Goal: Information Seeking & Learning: Learn about a topic

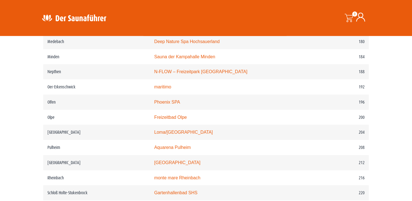
scroll to position [913, 0]
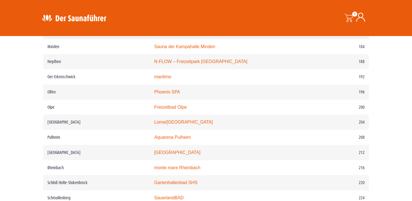
click at [184, 34] on link "Deep Nature Spa Hochsauerland" at bounding box center [186, 31] width 65 height 5
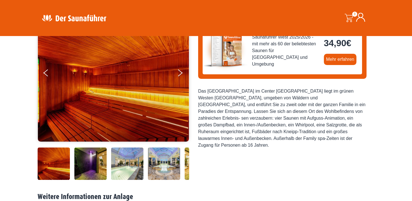
scroll to position [36, 0]
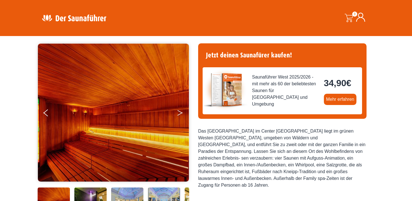
click at [181, 114] on button "Next" at bounding box center [184, 114] width 14 height 14
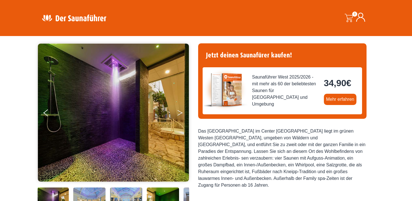
click at [181, 114] on button "Next" at bounding box center [184, 114] width 14 height 14
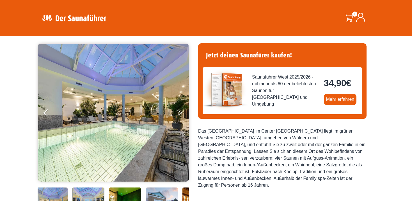
click at [181, 114] on button "Next" at bounding box center [184, 114] width 14 height 14
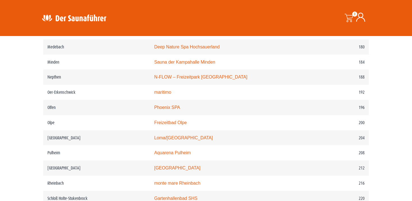
scroll to position [913, 0]
click at [171, 34] on link "Eifel-Therme-Zikkurat" at bounding box center [175, 31] width 43 height 5
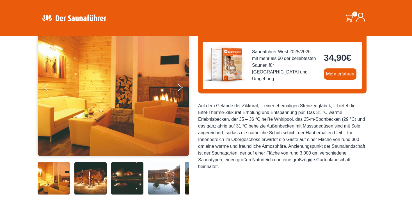
scroll to position [36, 0]
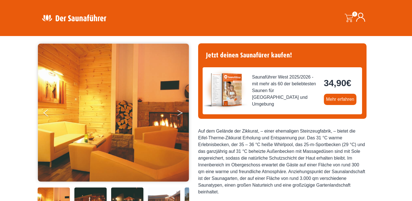
click at [181, 113] on icon "Next" at bounding box center [180, 113] width 5 height 3
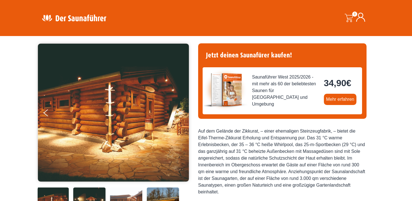
click at [181, 113] on icon "Next" at bounding box center [180, 113] width 5 height 3
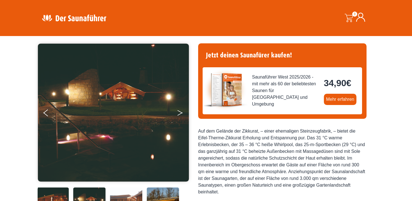
click at [181, 113] on icon "Next" at bounding box center [180, 113] width 5 height 3
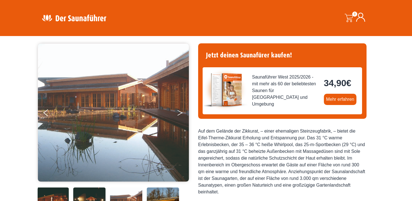
click at [181, 113] on icon "Next" at bounding box center [180, 113] width 5 height 3
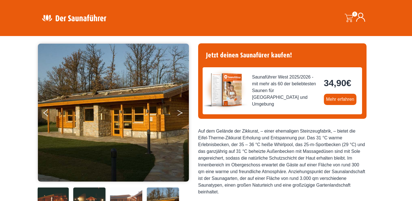
click at [181, 113] on icon "Next" at bounding box center [180, 113] width 5 height 3
click at [178, 111] on button "Next" at bounding box center [184, 114] width 14 height 14
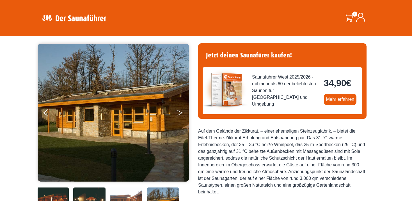
click at [178, 111] on button "Next" at bounding box center [184, 114] width 14 height 14
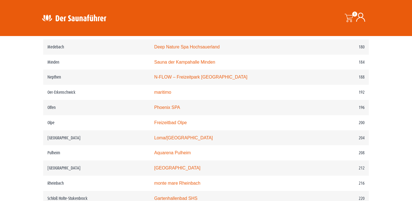
scroll to position [913, 0]
